Goal: Find specific page/section: Find specific page/section

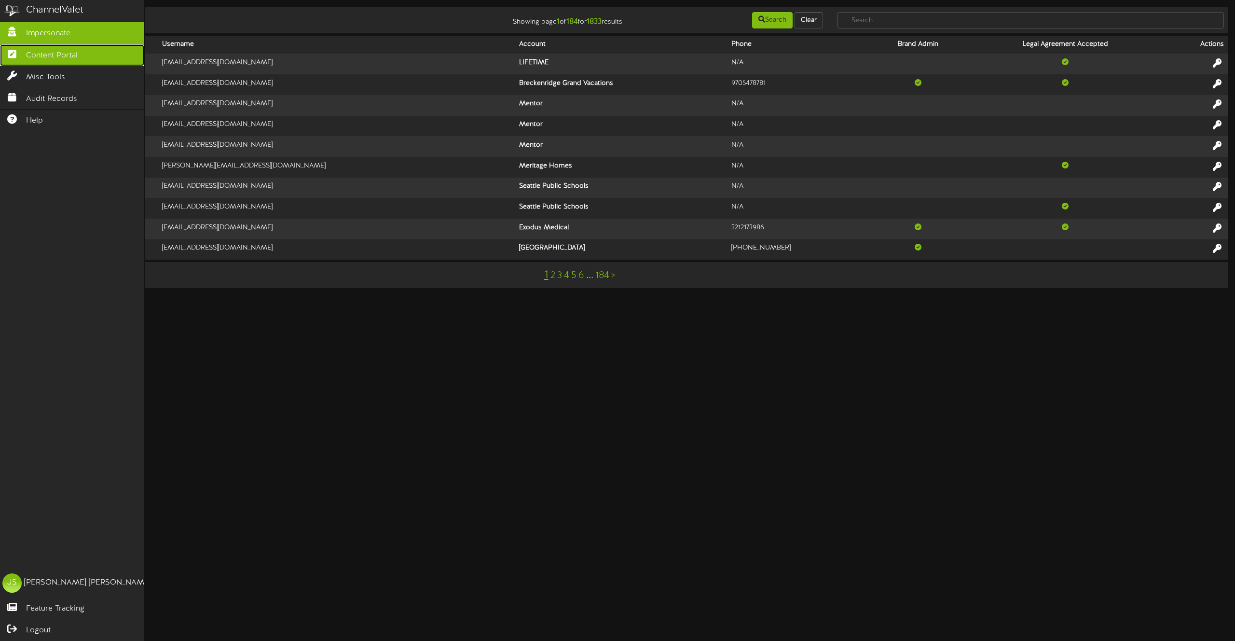
click at [8, 46] on link "Content Portal" at bounding box center [72, 55] width 144 height 22
click at [45, 57] on span "Content Portal" at bounding box center [52, 55] width 52 height 11
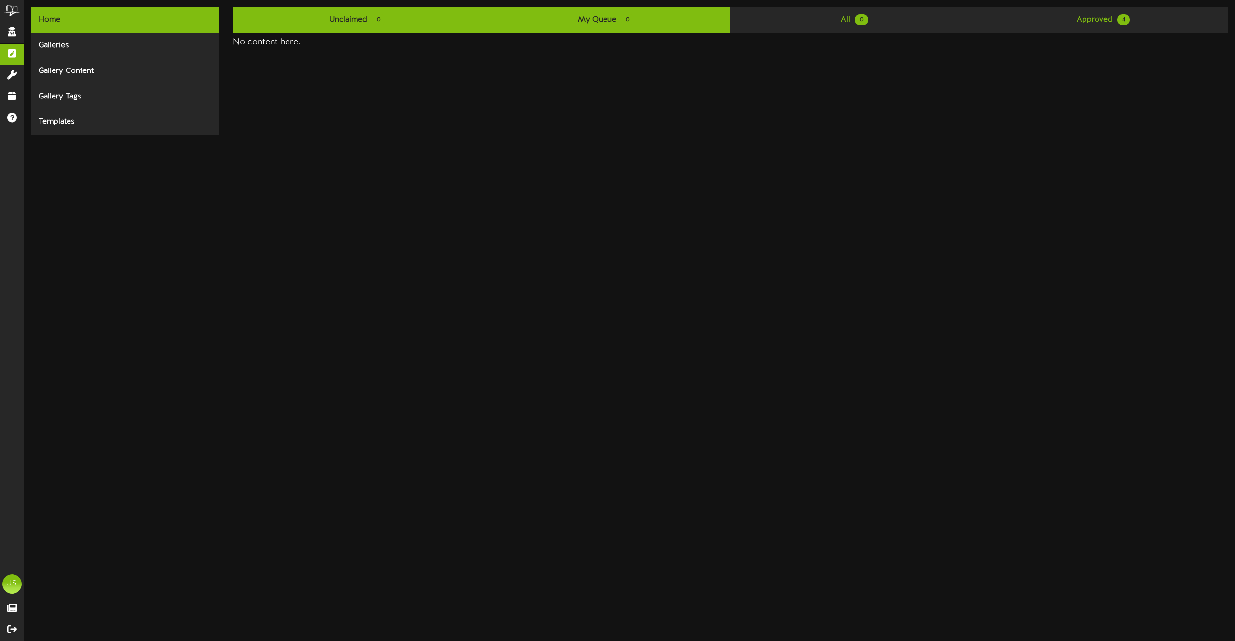
click at [384, 26] on link "Unclaimed 0" at bounding box center [357, 20] width 248 height 26
